Goal: Transaction & Acquisition: Download file/media

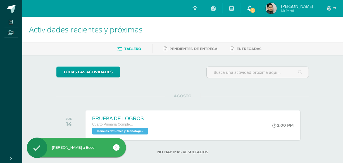
click at [256, 9] on span "2" at bounding box center [253, 10] width 6 height 6
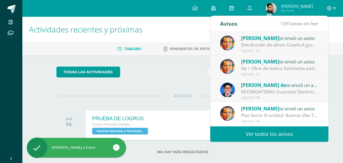
click at [248, 43] on div "Distribución de obras: Cuarto A grupo 1: pastorela grupo 2: los fantasmas de [P…" at bounding box center [280, 45] width 78 height 6
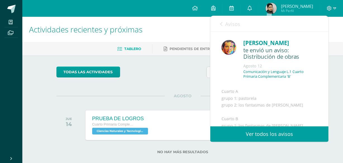
click at [223, 27] on link "Avisos" at bounding box center [230, 24] width 20 height 16
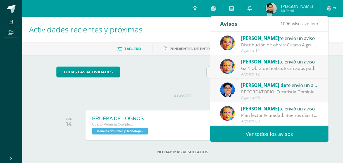
click at [265, 66] on div "Ga 1 Obra de teatro: Estimados padres de familia Es un placer saludarlos. Adjun…" at bounding box center [280, 68] width 78 height 6
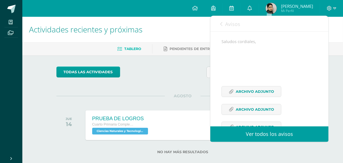
scroll to position [127, 0]
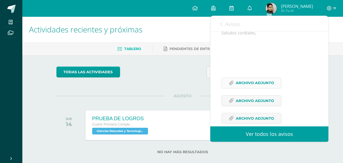
click at [257, 88] on span "Archivo Adjunto" at bounding box center [255, 83] width 38 height 10
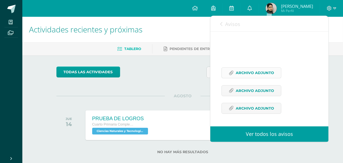
scroll to position [150, 0]
click at [256, 93] on span "Archivo Adjunto" at bounding box center [255, 91] width 38 height 10
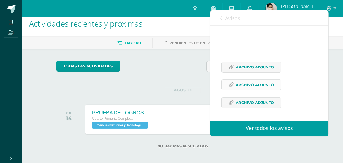
scroll to position [9, 0]
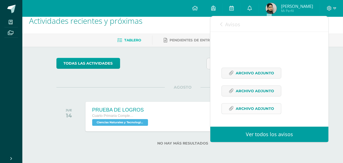
click at [245, 112] on span "Archivo Adjunto" at bounding box center [255, 108] width 38 height 10
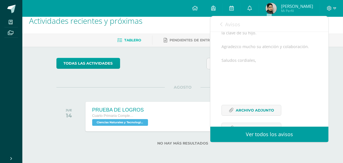
scroll to position [100, 0]
click at [221, 23] on icon at bounding box center [221, 24] width 2 height 4
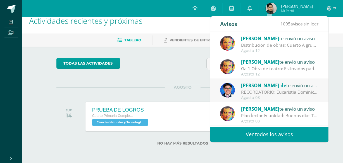
scroll to position [51, 0]
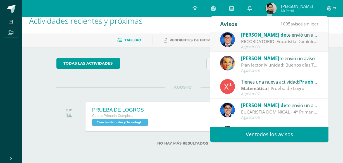
click at [260, 59] on span "[PERSON_NAME]" at bounding box center [260, 58] width 38 height 6
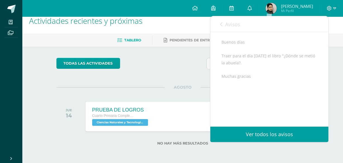
scroll to position [63, 0]
click at [260, 59] on div "Buenos días Traer para el día [DATE] el libro "¿Dónde se metió la abuela?. Much…" at bounding box center [270, 80] width 96 height 82
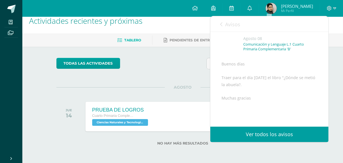
scroll to position [12, 0]
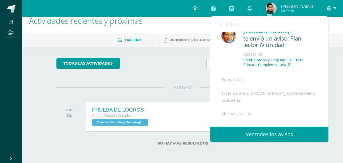
click at [225, 25] on link "Avisos" at bounding box center [230, 24] width 20 height 16
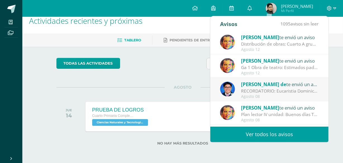
scroll to position [0, 0]
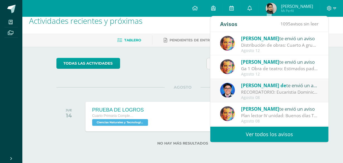
click at [259, 61] on span "[PERSON_NAME]" at bounding box center [260, 62] width 38 height 6
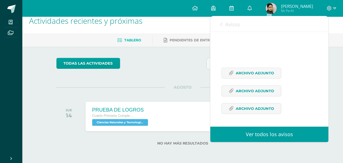
scroll to position [150, 0]
click at [238, 87] on span "Archivo Adjunto" at bounding box center [255, 91] width 38 height 10
click at [231, 76] on link "Archivo Adjunto" at bounding box center [252, 73] width 60 height 11
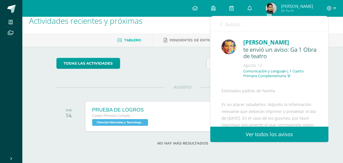
scroll to position [0, 0]
drag, startPoint x: 223, startPoint y: 26, endPoint x: 223, endPoint y: 23, distance: 3.5
click at [223, 24] on link "Avisos" at bounding box center [230, 24] width 20 height 16
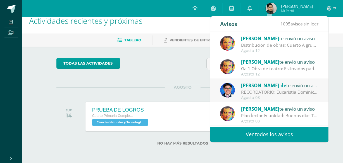
click at [253, 43] on div "Distribución de obras: Cuarto A grupo 1: pastorela grupo 2: los fantasmas de [P…" at bounding box center [280, 45] width 78 height 6
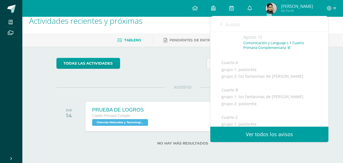
scroll to position [51, 0]
